Goal: Information Seeking & Learning: Learn about a topic

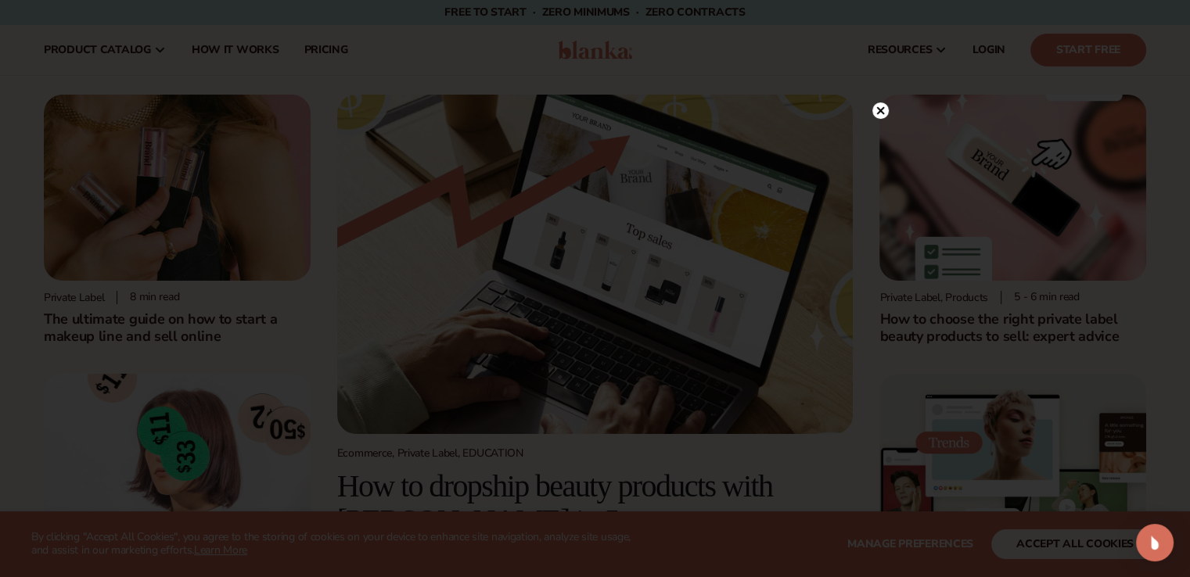
click at [878, 112] on icon at bounding box center [880, 110] width 8 height 8
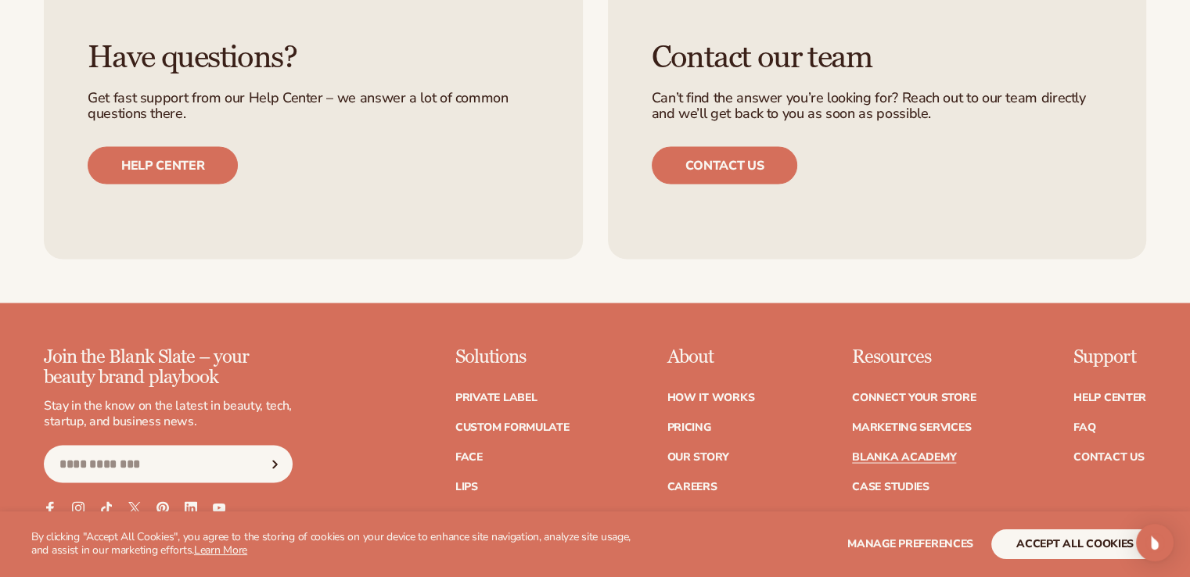
scroll to position [2994, 0]
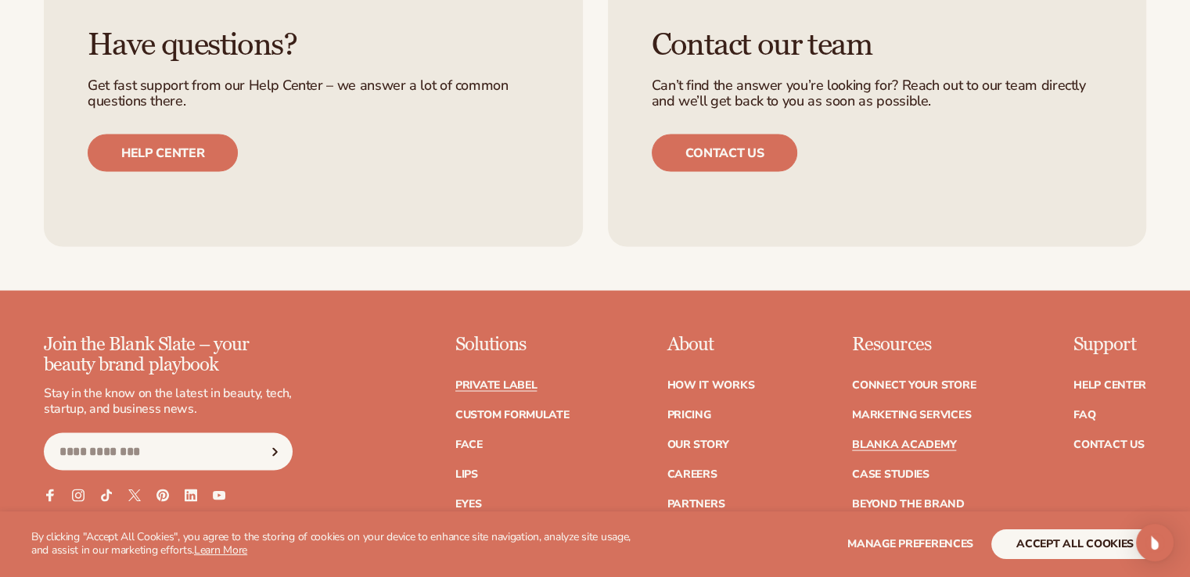
click at [505, 380] on link "Private label" at bounding box center [495, 385] width 81 height 11
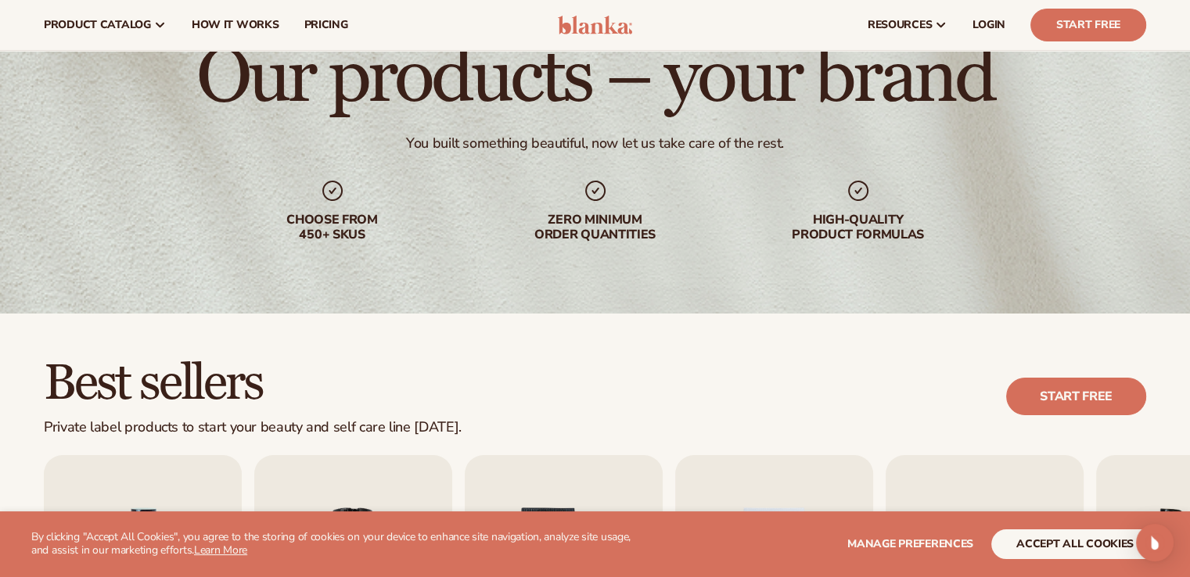
scroll to position [98, 0]
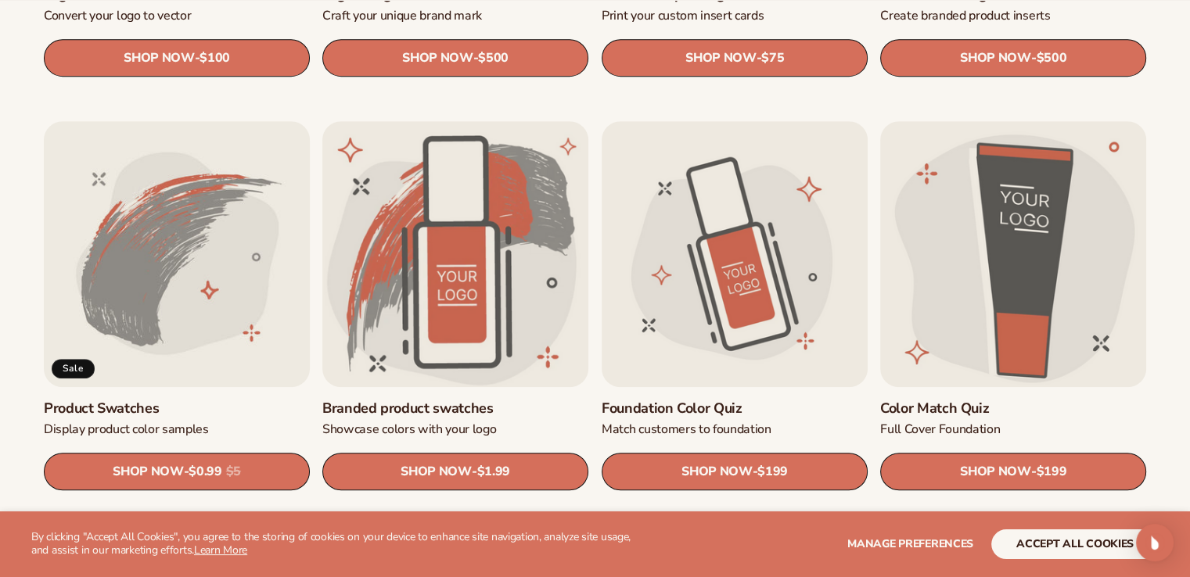
scroll to position [860, 0]
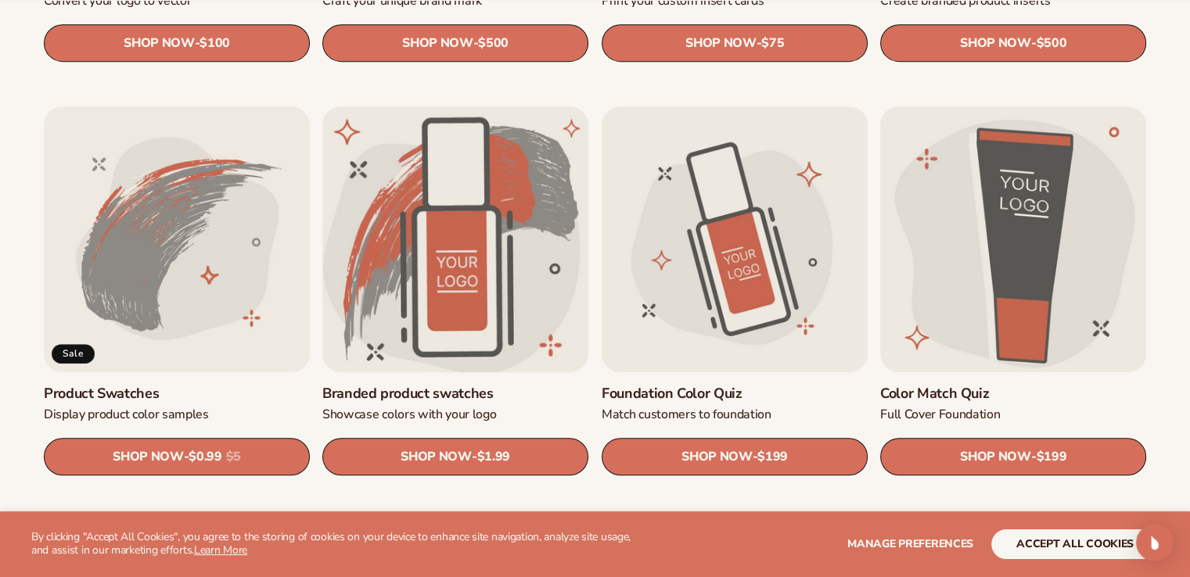
click at [470, 385] on link "Branded product swatches" at bounding box center [455, 394] width 266 height 18
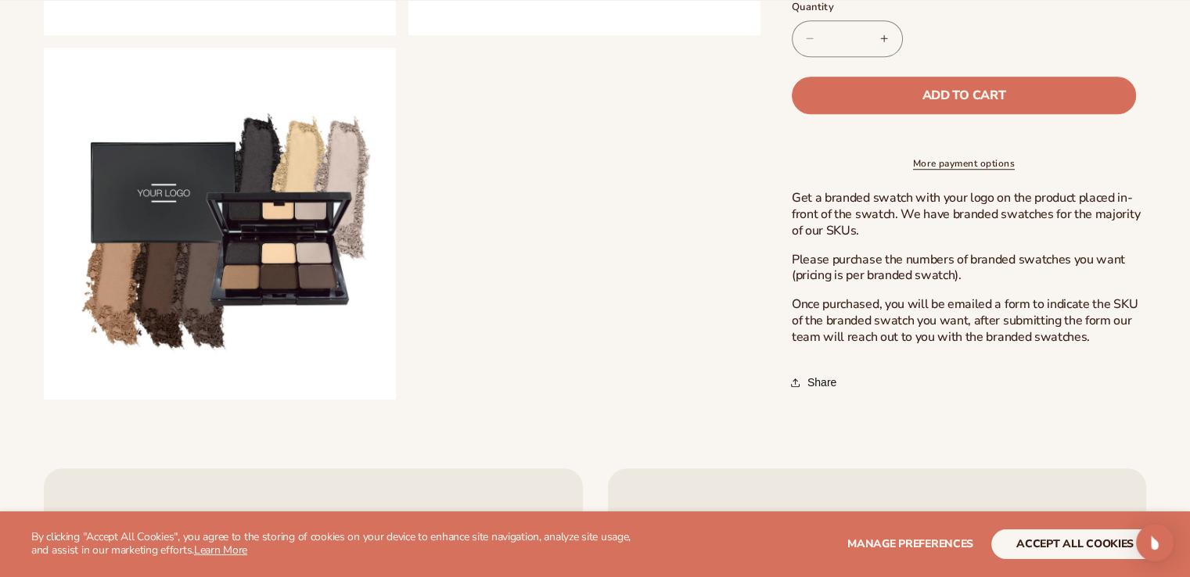
scroll to position [1270, 0]
